Goal: Task Accomplishment & Management: Use online tool/utility

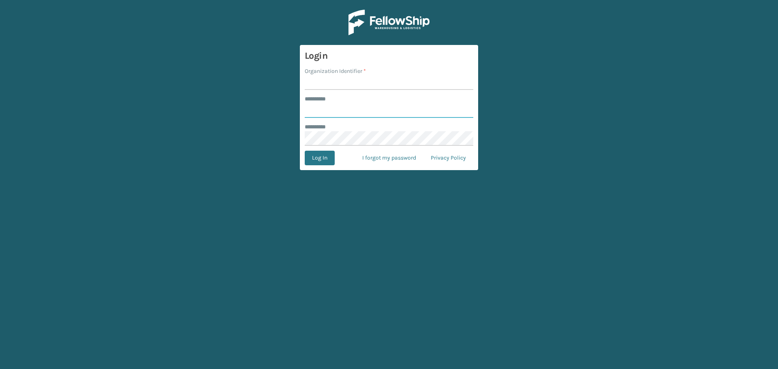
type input "**********"
type input "haslet"
click at [305, 151] on button "Log In" at bounding box center [320, 158] width 30 height 15
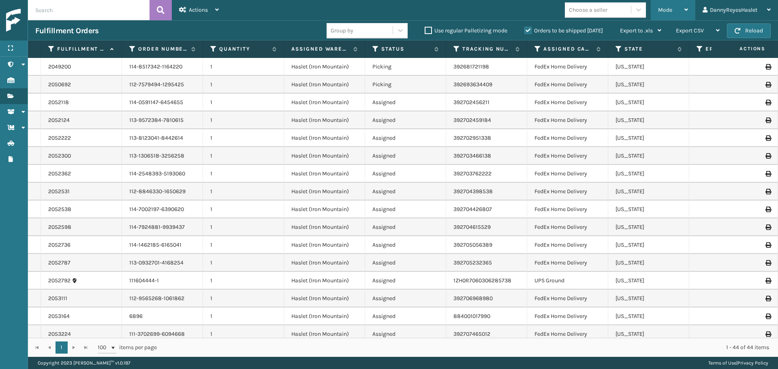
drag, startPoint x: 674, startPoint y: 12, endPoint x: 661, endPoint y: 26, distance: 18.9
click at [669, 11] on div "Mode" at bounding box center [673, 10] width 30 height 20
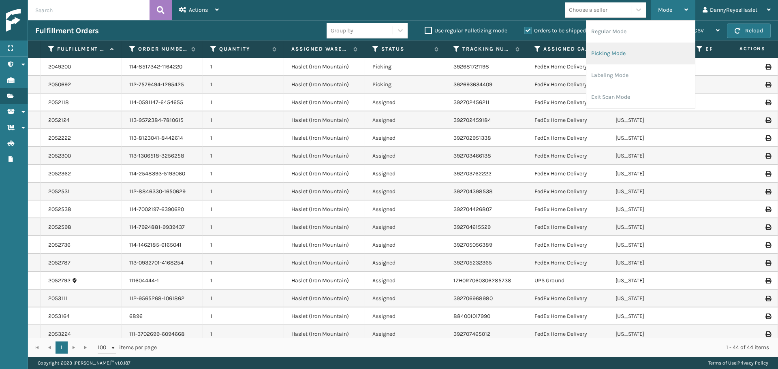
click at [624, 60] on li "Picking Mode" at bounding box center [640, 54] width 109 height 22
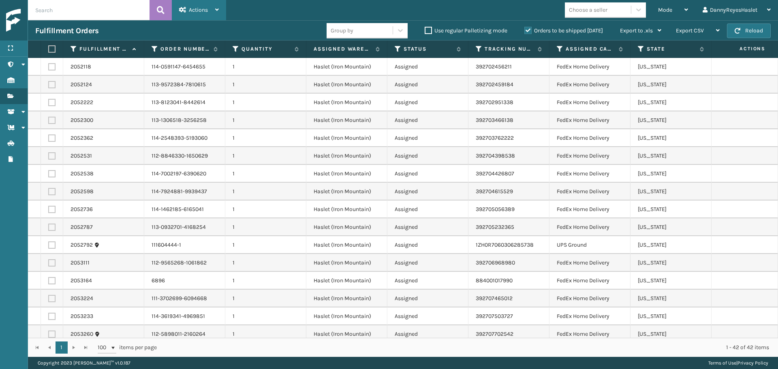
click at [213, 9] on div "Actions" at bounding box center [199, 10] width 40 height 20
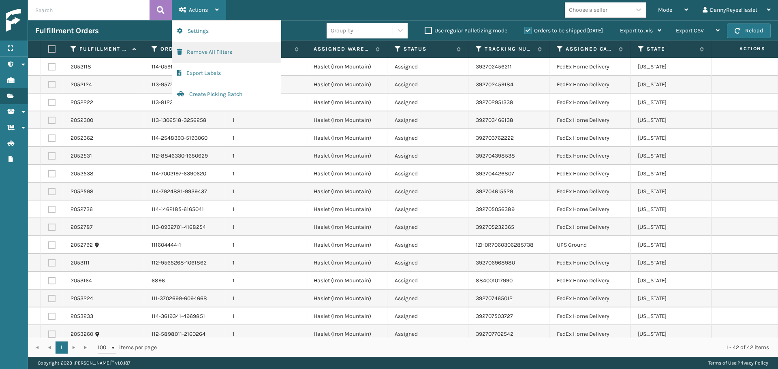
click at [199, 51] on button "Remove All Filters" at bounding box center [226, 52] width 109 height 21
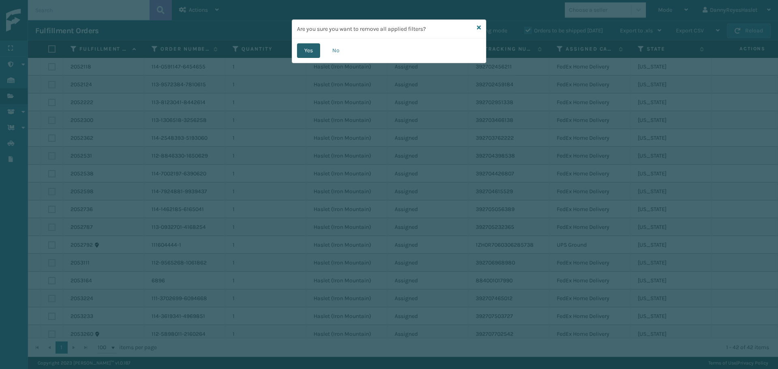
click at [304, 55] on button "Yes" at bounding box center [308, 50] width 23 height 15
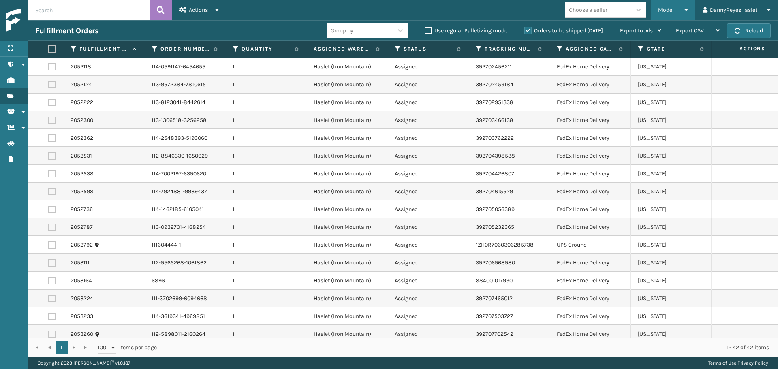
click at [689, 12] on div "Mode Regular Mode Picking Mode Labeling Mode Exit Scan Mode" at bounding box center [672, 10] width 45 height 20
click at [522, 9] on div "Mode Regular Mode Picking Mode Labeling Mode Exit Scan Mode Choose a seller Dan…" at bounding box center [502, 10] width 552 height 20
click at [684, 11] on icon at bounding box center [686, 10] width 4 height 6
click at [463, 13] on div "Mode Regular Mode Picking Mode Labeling Mode Exit Scan Mode Choose a seller Dan…" at bounding box center [502, 10] width 552 height 20
click at [581, 9] on div "Choose a seller" at bounding box center [588, 10] width 38 height 9
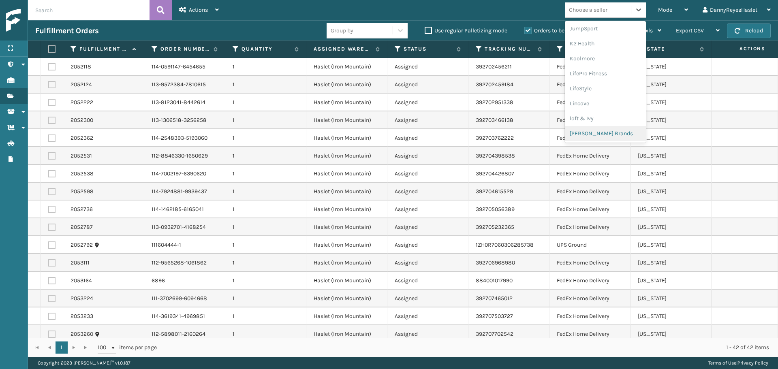
click at [461, 4] on div "Mode Regular Mode Picking Mode Labeling Mode Exit Scan Mode option [PERSON_NAME…" at bounding box center [502, 10] width 552 height 20
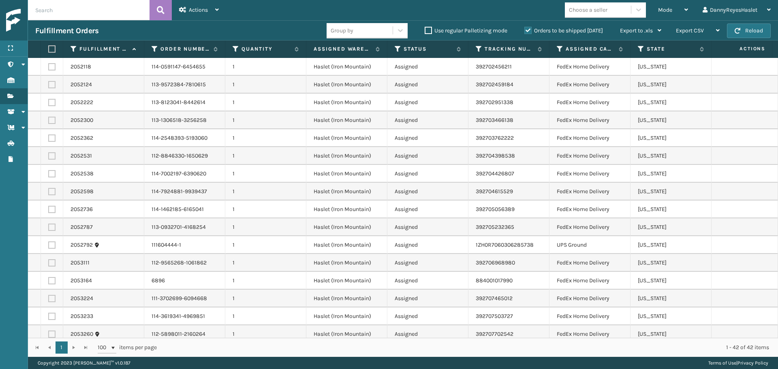
click at [51, 50] on label at bounding box center [50, 48] width 5 height 7
click at [49, 50] on input "checkbox" at bounding box center [48, 49] width 0 height 5
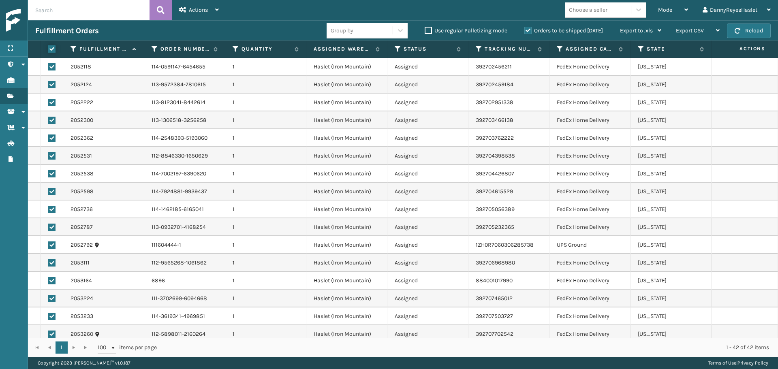
checkbox input "true"
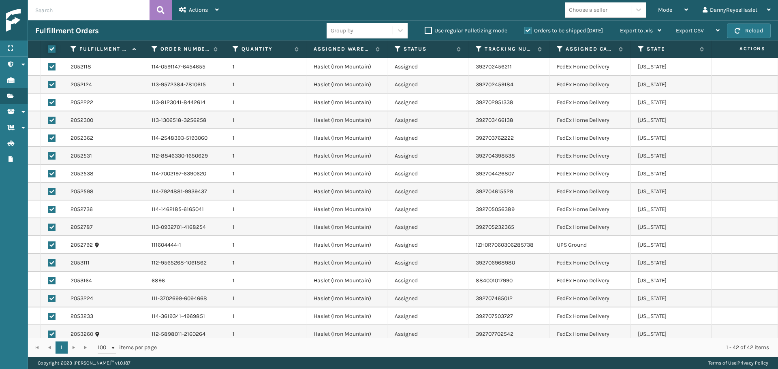
checkbox input "true"
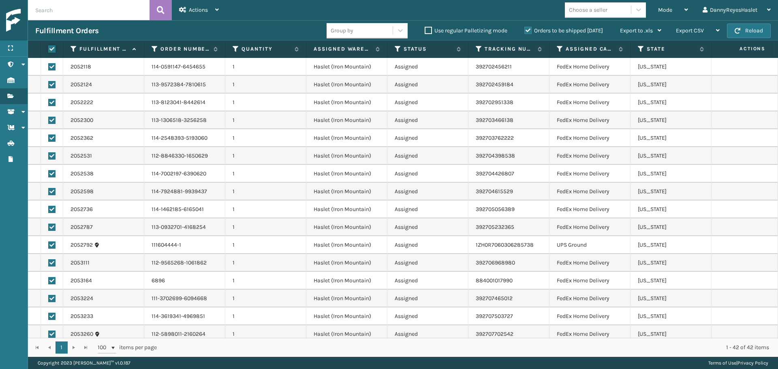
checkbox input "true"
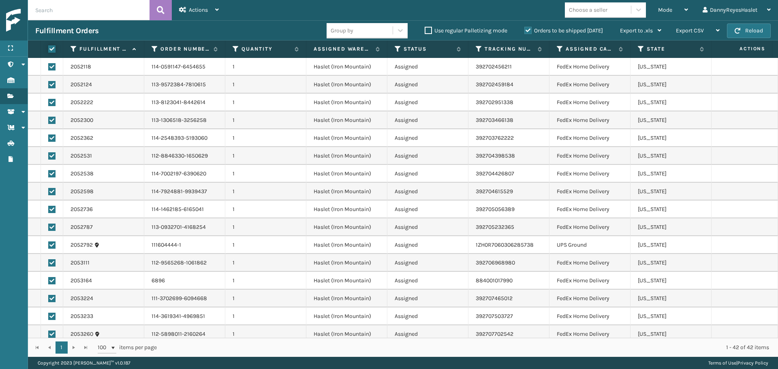
checkbox input "true"
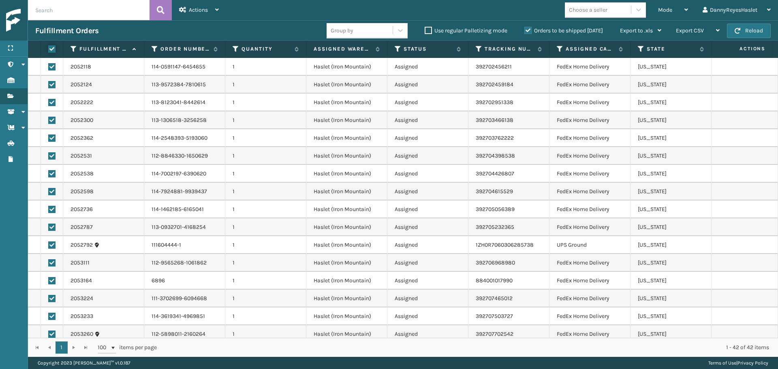
checkbox input "true"
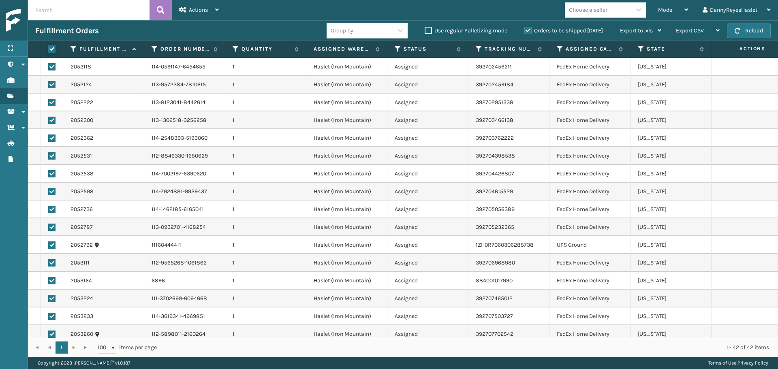
checkbox input "true"
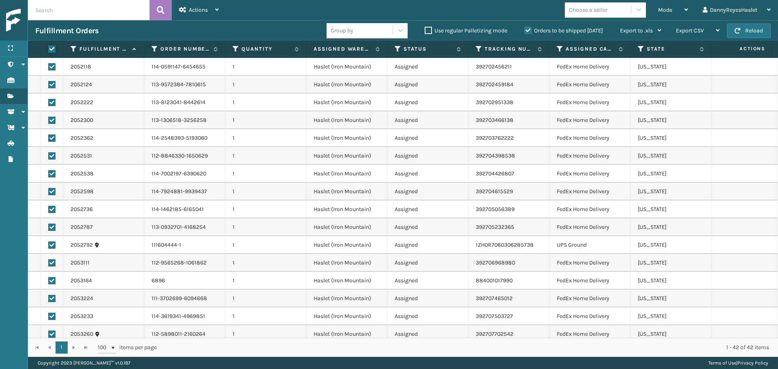
checkbox input "true"
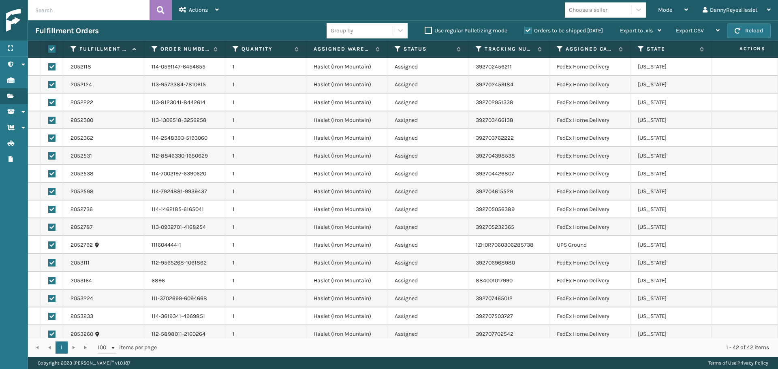
checkbox input "true"
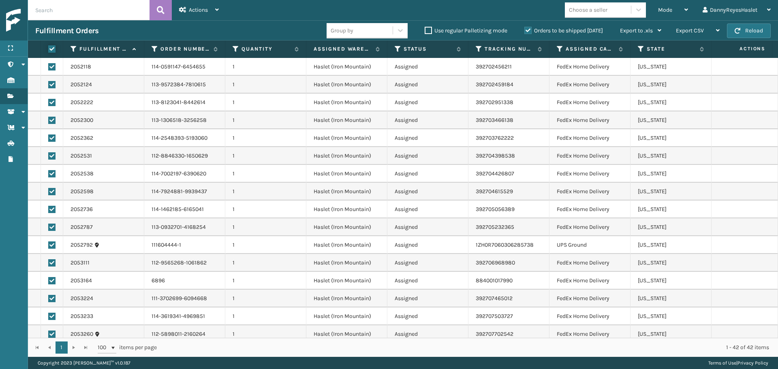
checkbox input "true"
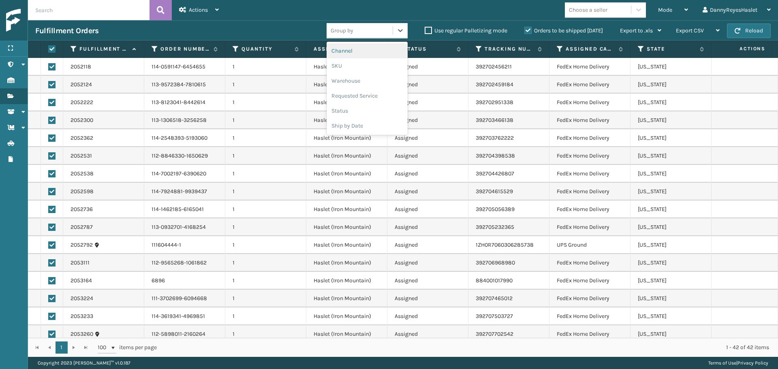
click at [375, 32] on div "Group by" at bounding box center [359, 30] width 66 height 13
click at [364, 82] on div "Warehouse" at bounding box center [366, 80] width 81 height 15
